Goal: Task Accomplishment & Management: Use online tool/utility

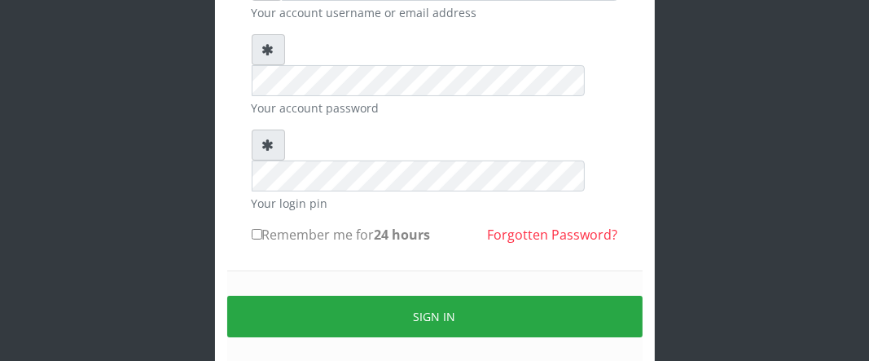
scroll to position [199, 0]
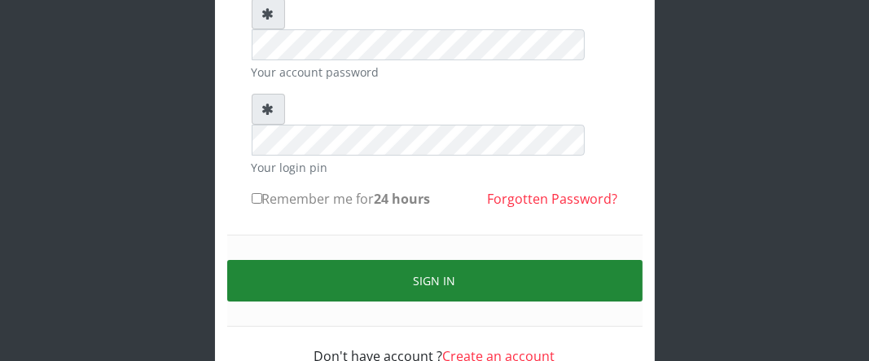
click at [398, 260] on button "Sign in" at bounding box center [434, 281] width 415 height 42
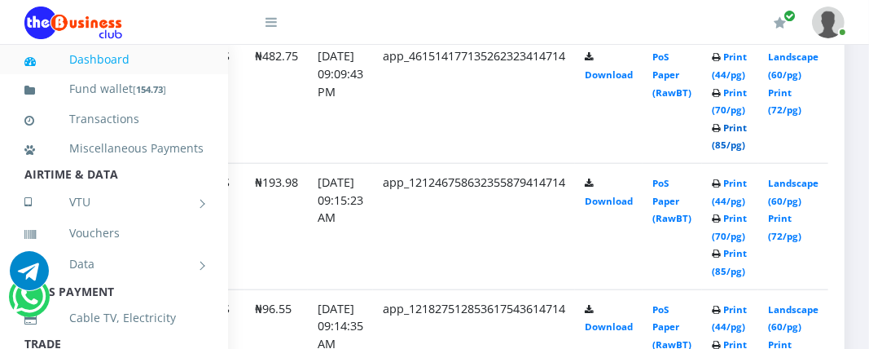
scroll to position [1244, 187]
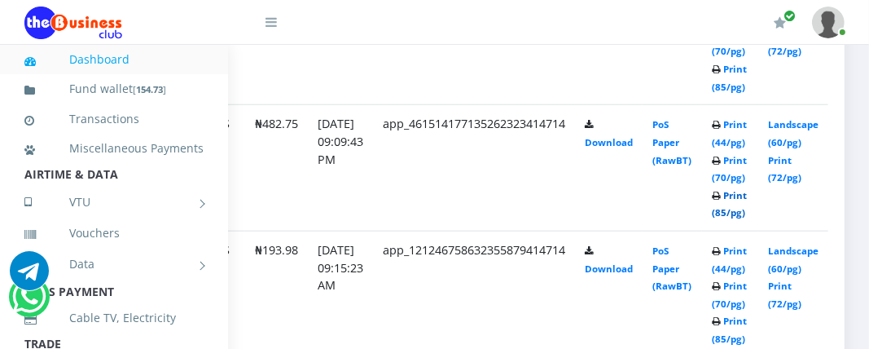
click at [742, 208] on link "Print (85/pg)" at bounding box center [729, 204] width 35 height 30
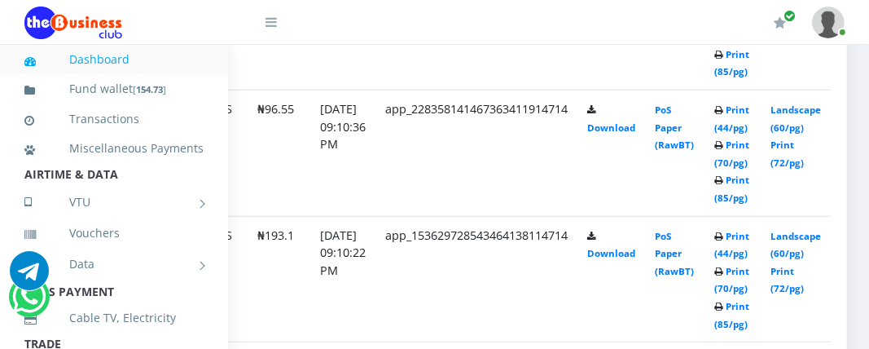
scroll to position [1130, 177]
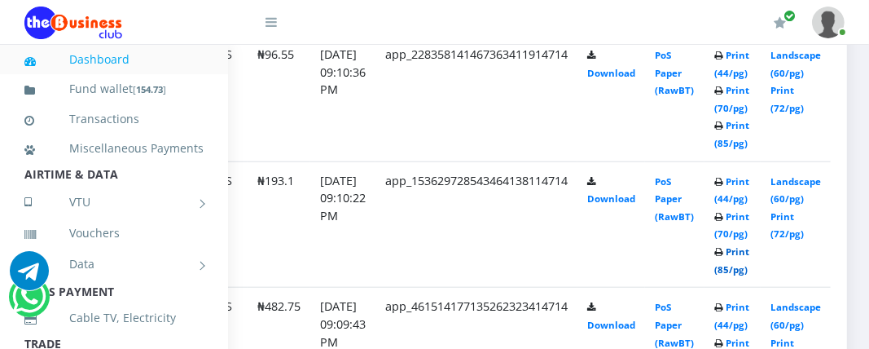
click at [749, 245] on link "Print (85/pg)" at bounding box center [731, 260] width 35 height 30
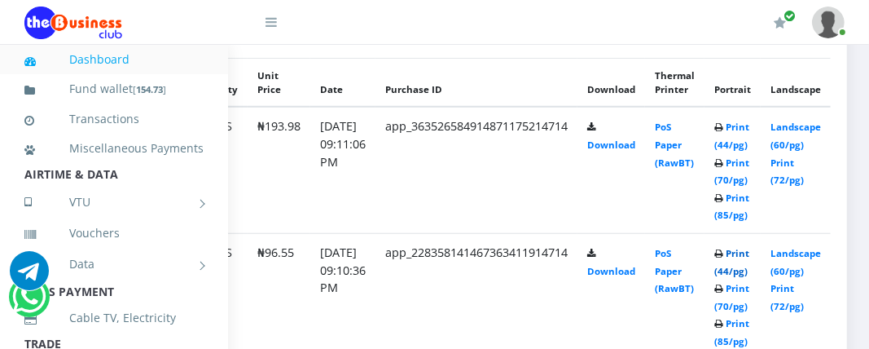
scroll to position [967, 177]
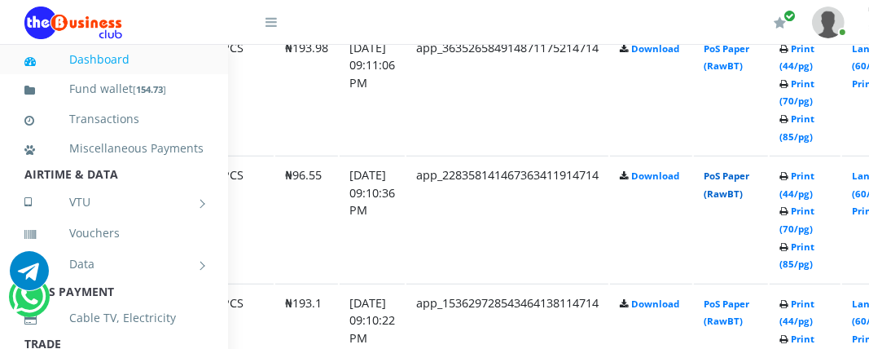
scroll to position [989, 204]
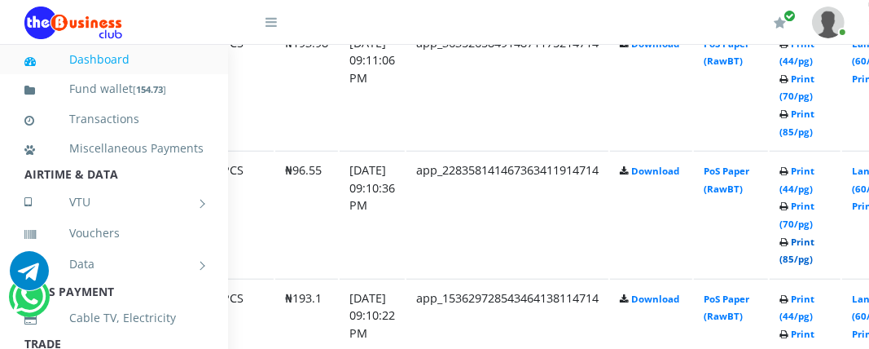
click at [814, 253] on link "Print (85/pg)" at bounding box center [796, 250] width 35 height 30
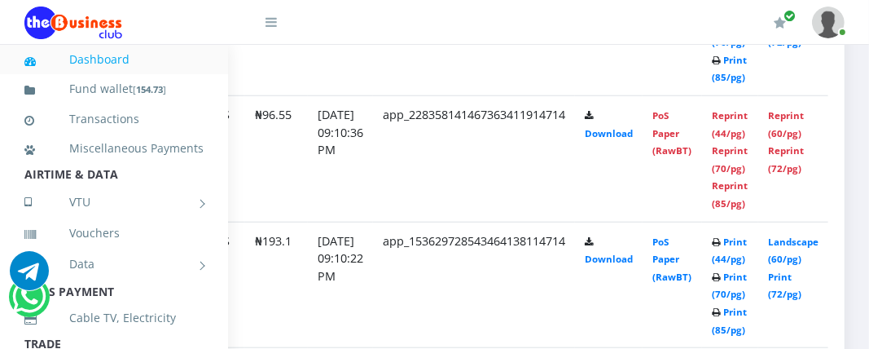
scroll to position [1091, 189]
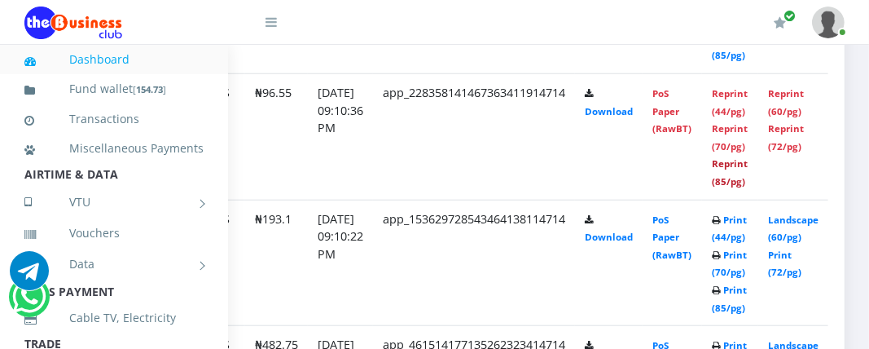
click at [727, 187] on link "Reprint (85/pg)" at bounding box center [730, 172] width 36 height 30
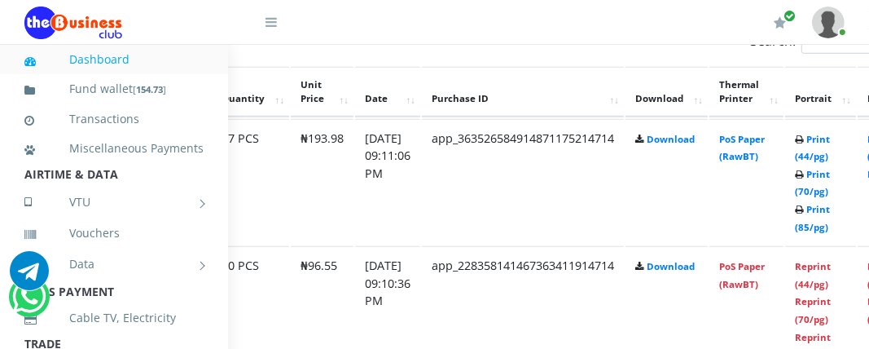
scroll to position [926, 189]
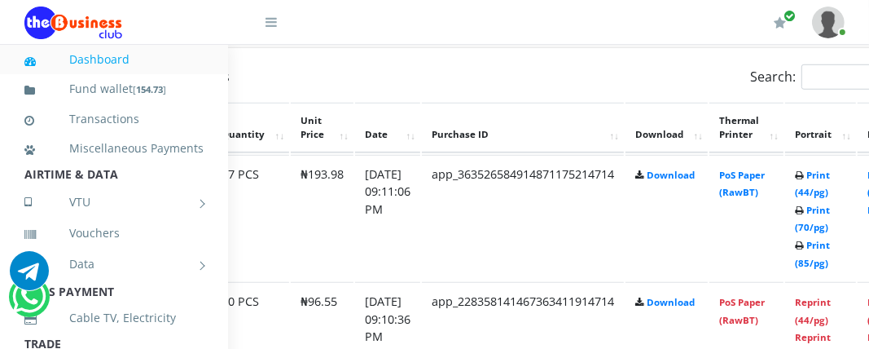
click at [837, 252] on td "Print (44/pg) Print (70/pg) Print (85/pg)" at bounding box center [820, 218] width 71 height 126
click at [818, 258] on link "Print (85/pg)" at bounding box center [812, 254] width 35 height 30
